Goal: Information Seeking & Learning: Learn about a topic

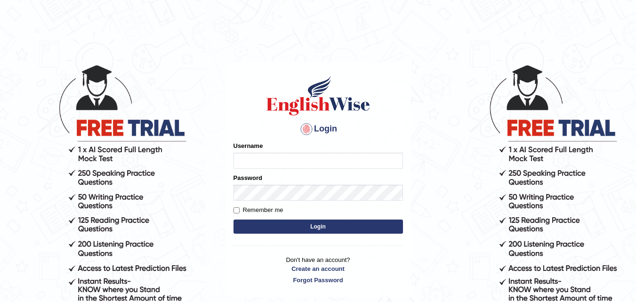
type input "Kashish19"
click at [153, 18] on html "Login Please fix the following errors: Username Kashish19 Password Remember me …" at bounding box center [318, 151] width 636 height 302
type input "Kashish19"
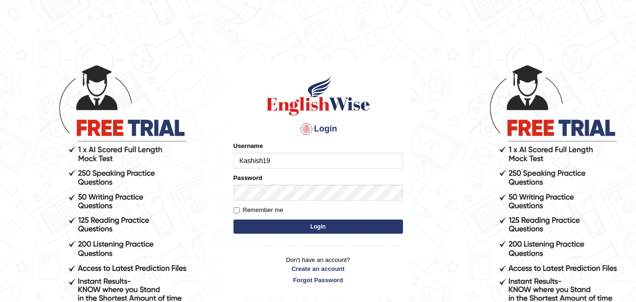
click at [272, 229] on button "Login" at bounding box center [317, 226] width 169 height 14
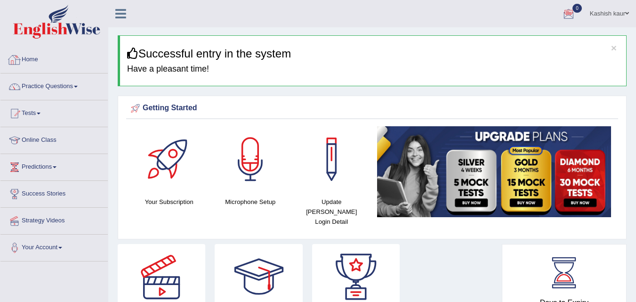
click at [54, 64] on link "Home" at bounding box center [53, 59] width 107 height 24
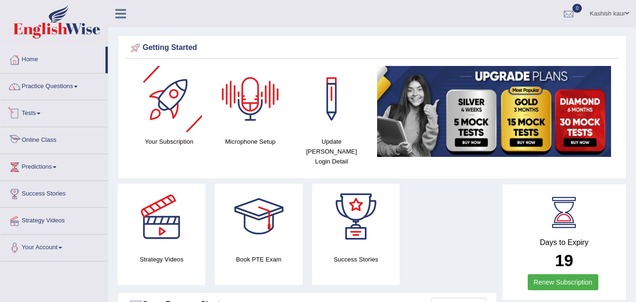
click at [54, 134] on link "Online Class" at bounding box center [53, 139] width 107 height 24
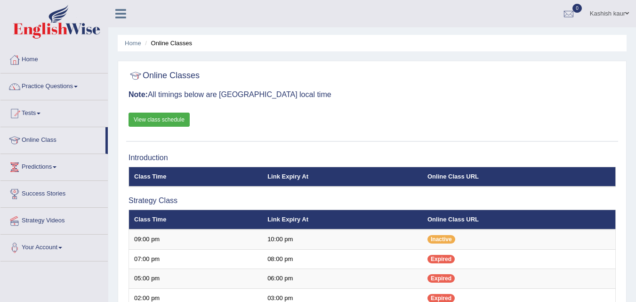
scroll to position [200, 0]
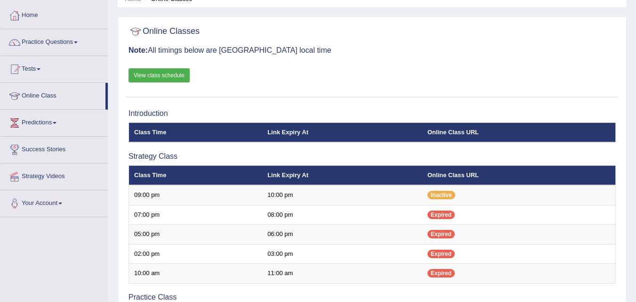
scroll to position [42, 0]
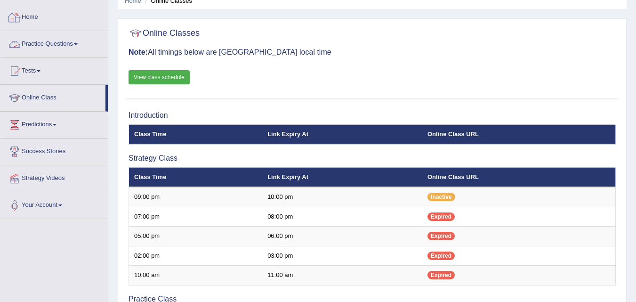
click at [33, 14] on link "Home" at bounding box center [53, 16] width 107 height 24
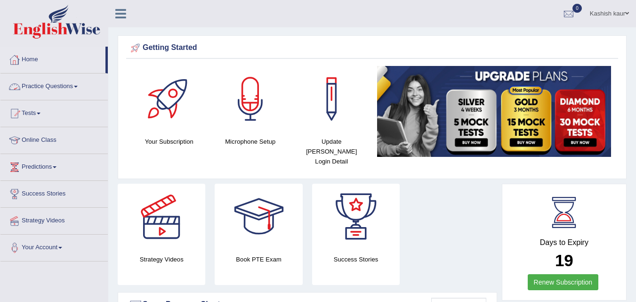
click at [62, 87] on link "Practice Questions" at bounding box center [53, 85] width 107 height 24
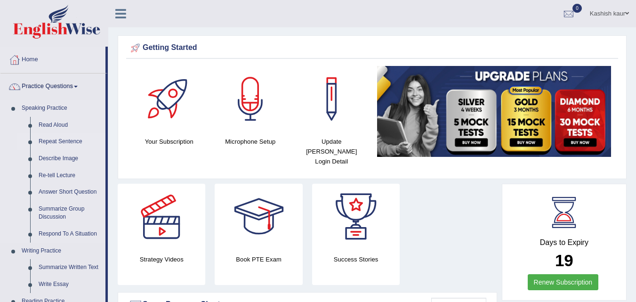
click at [60, 138] on link "Repeat Sentence" at bounding box center [69, 141] width 71 height 17
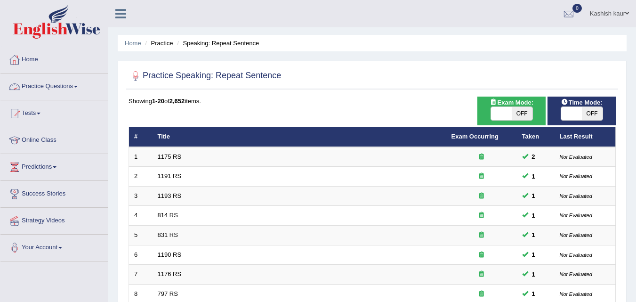
click at [70, 84] on link "Practice Questions" at bounding box center [53, 85] width 107 height 24
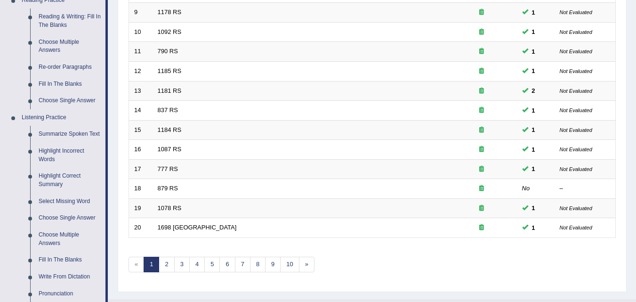
scroll to position [330, 0]
